Goal: Find specific page/section: Find specific page/section

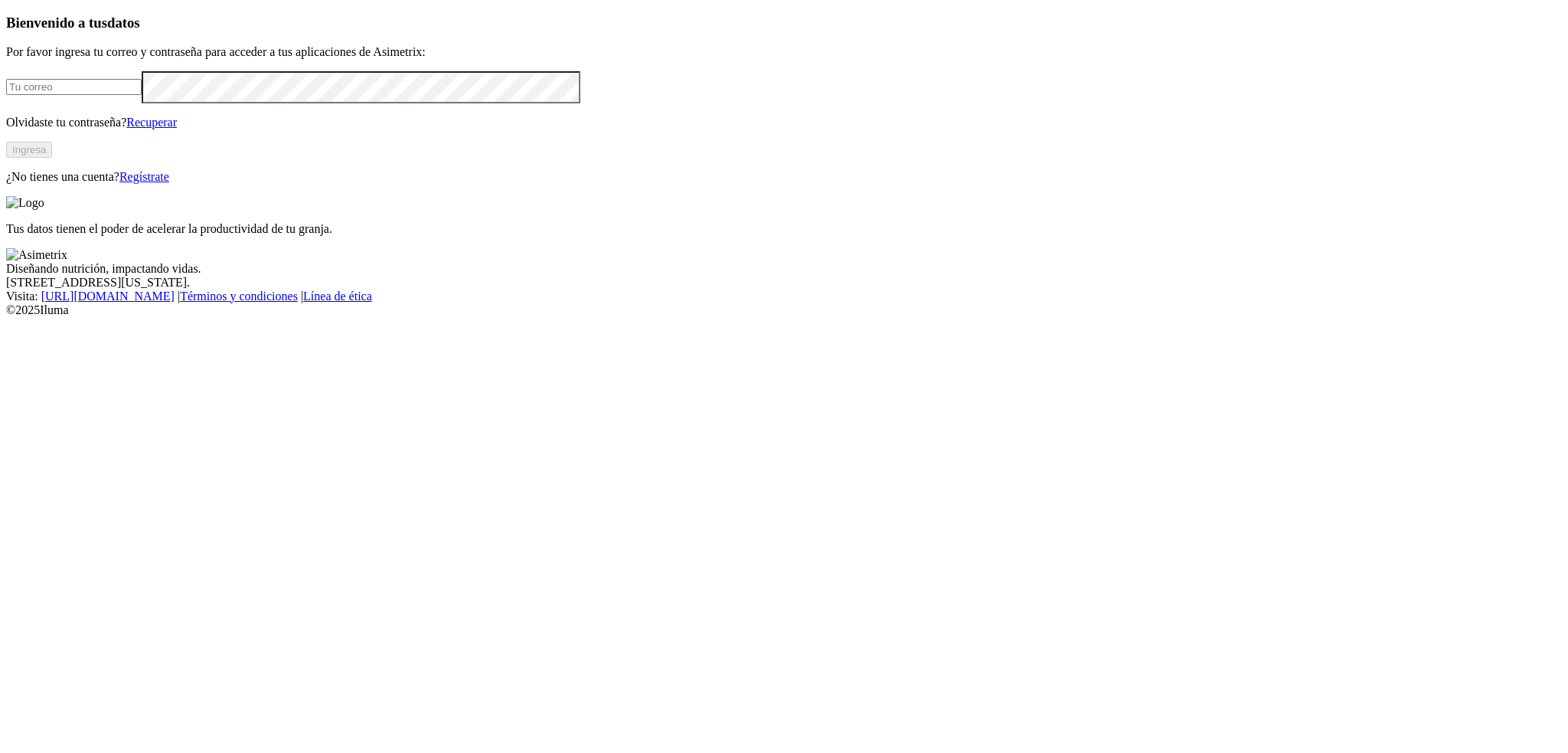
type input "[PERSON_NAME][EMAIL_ADDRESS][PERSON_NAME][DOMAIN_NAME]"
click at [52, 157] on button "Ingresa" at bounding box center [29, 149] width 46 height 16
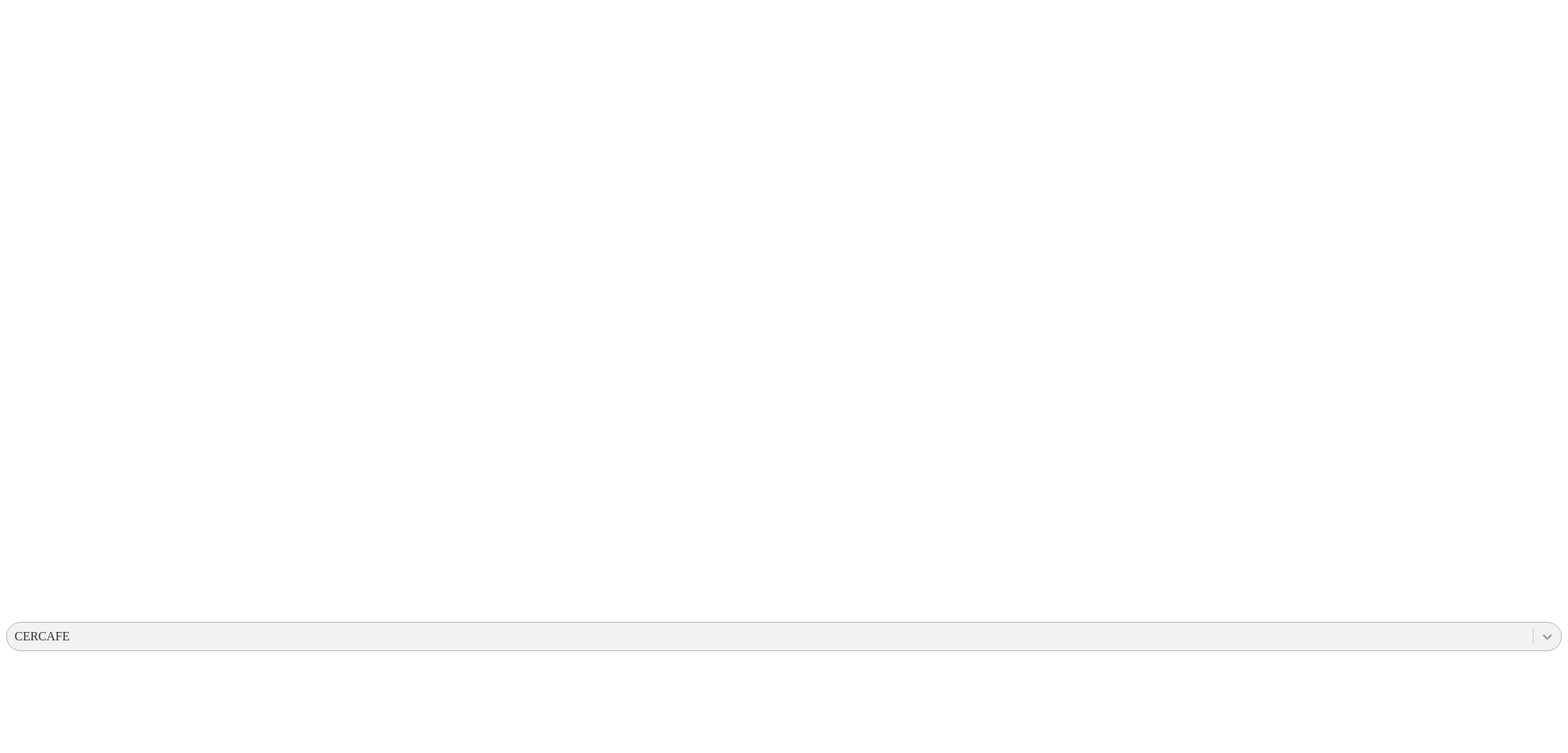
click at [1539, 628] on icon at bounding box center [1546, 635] width 15 height 15
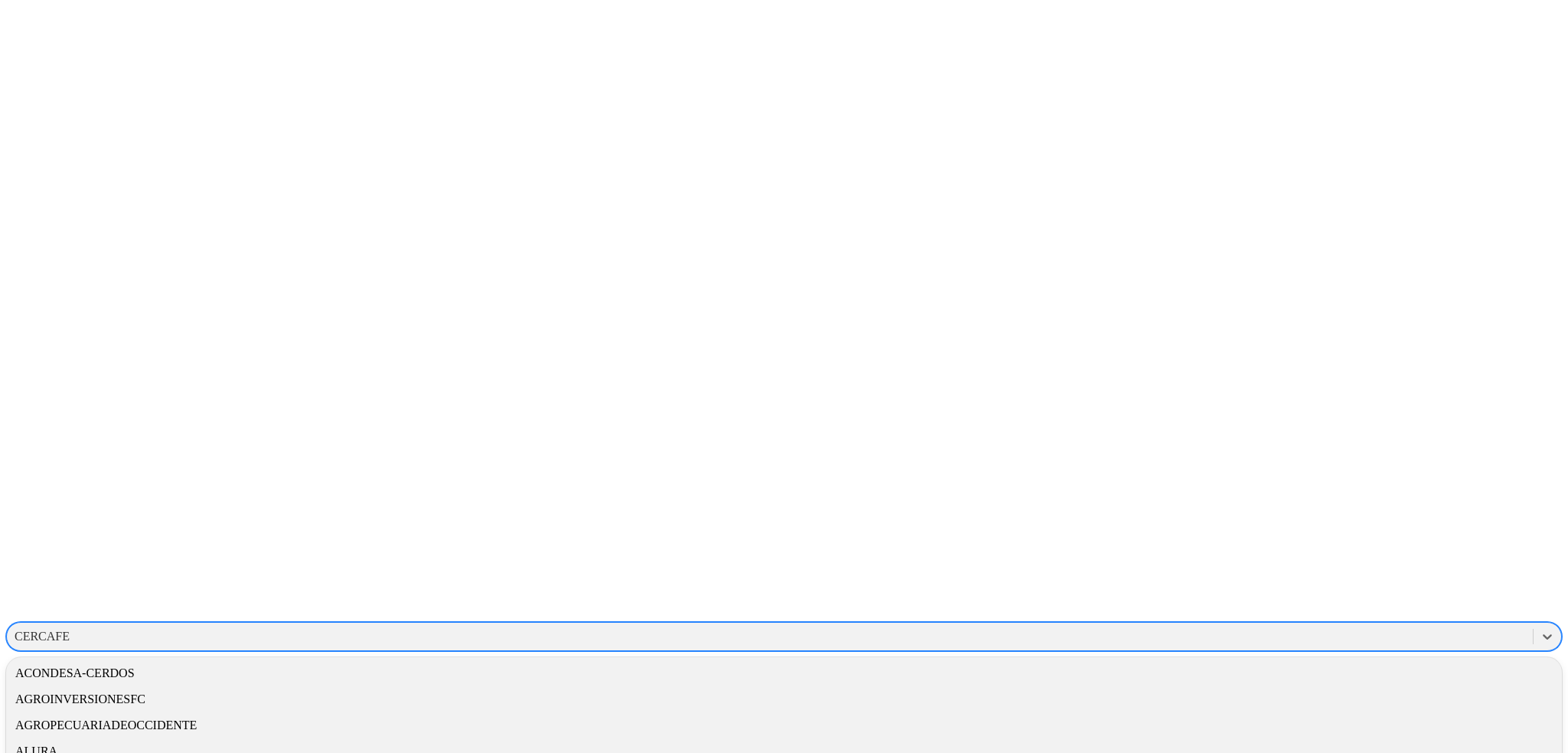
click at [1356, 738] on div "ALURA" at bounding box center [784, 751] width 1555 height 26
